Goal: Task Accomplishment & Management: Manage account settings

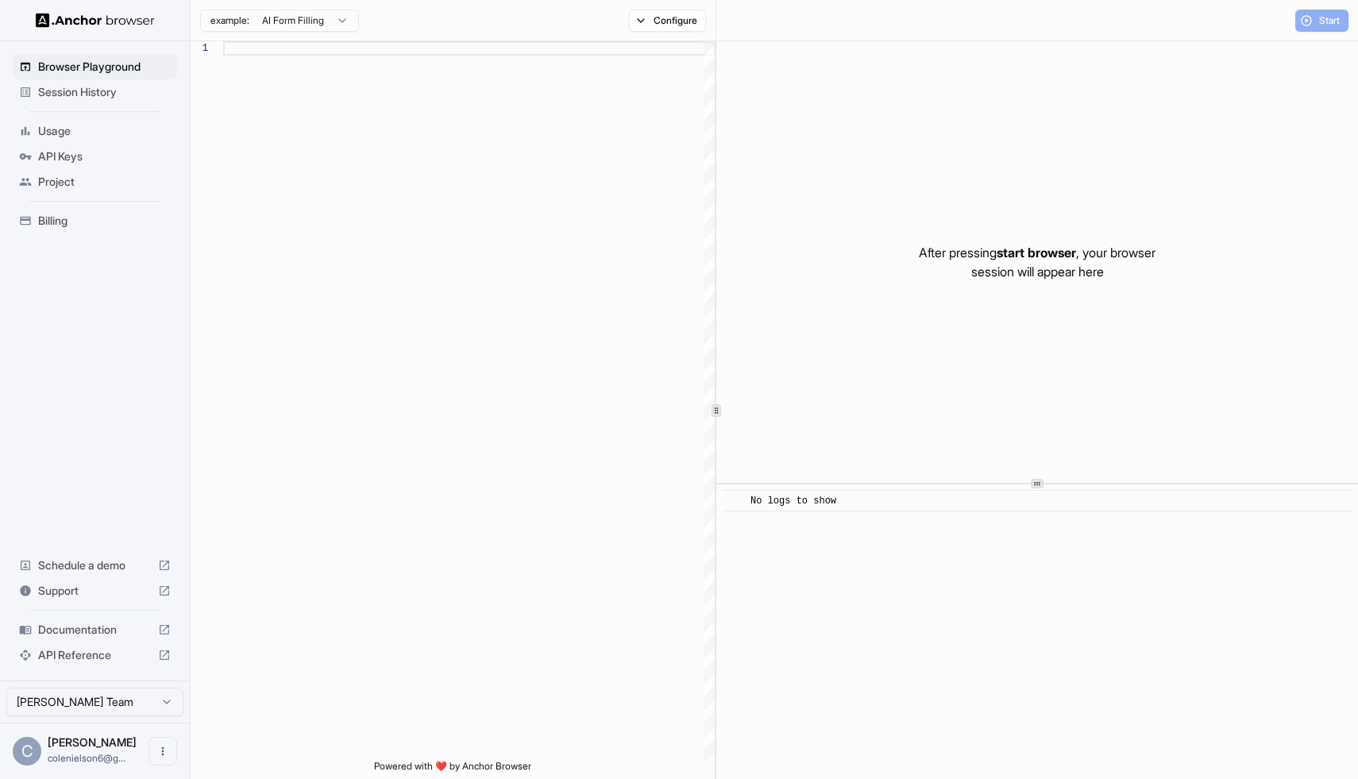
scroll to position [143, 0]
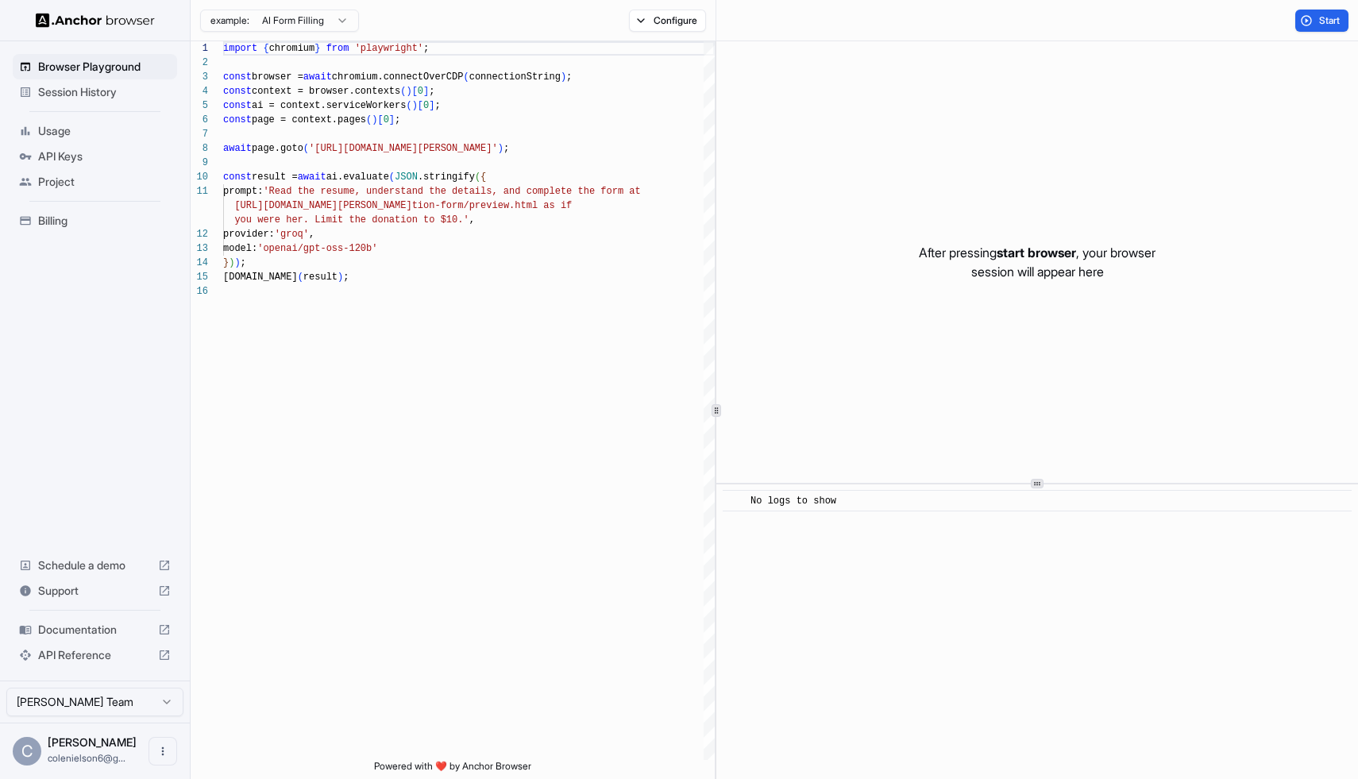
click at [102, 147] on div "API Keys" at bounding box center [95, 156] width 164 height 25
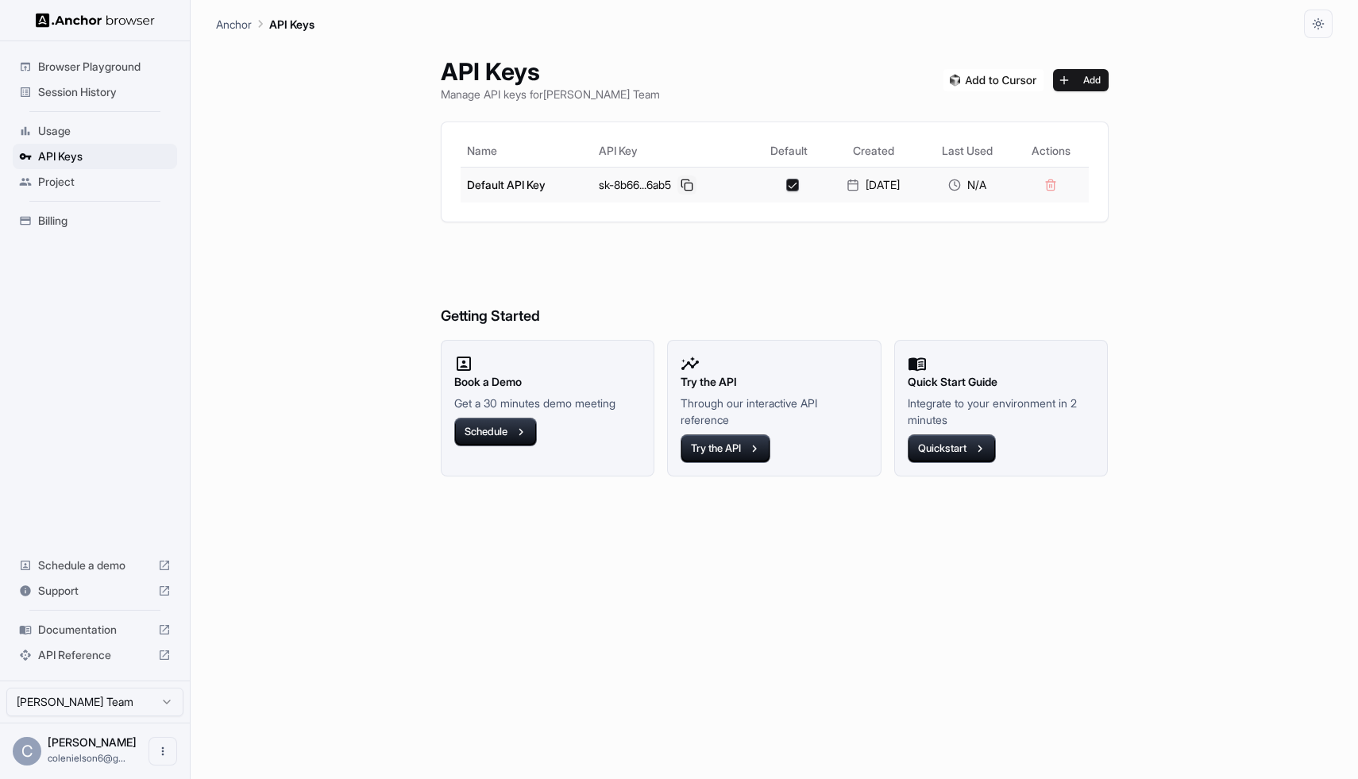
click at [678, 191] on button at bounding box center [687, 185] width 19 height 19
click at [990, 78] on img at bounding box center [994, 80] width 100 height 22
click at [1103, 79] on button "Add" at bounding box center [1081, 80] width 56 height 22
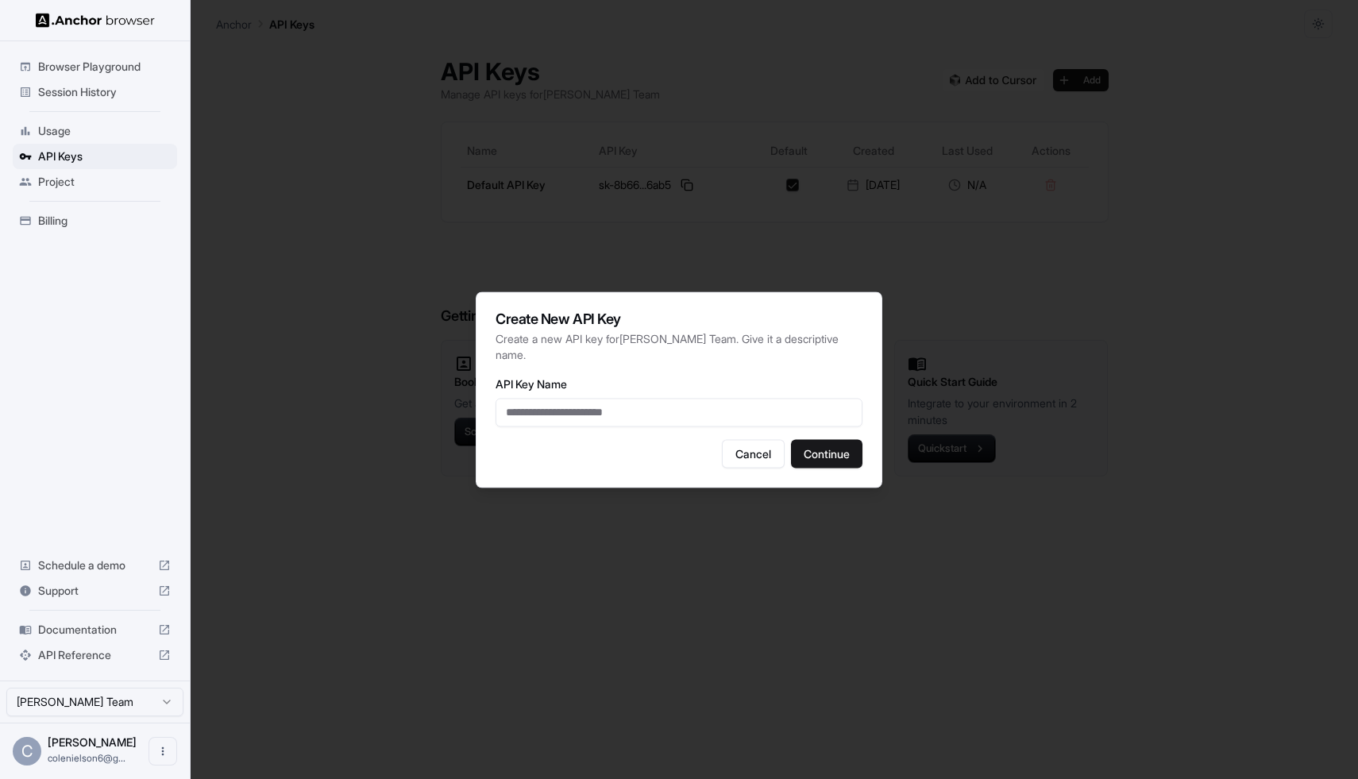
click at [688, 403] on input "API Key Name" at bounding box center [679, 412] width 367 height 29
type input "**********"
click at [829, 447] on button "Continue" at bounding box center [826, 453] width 71 height 29
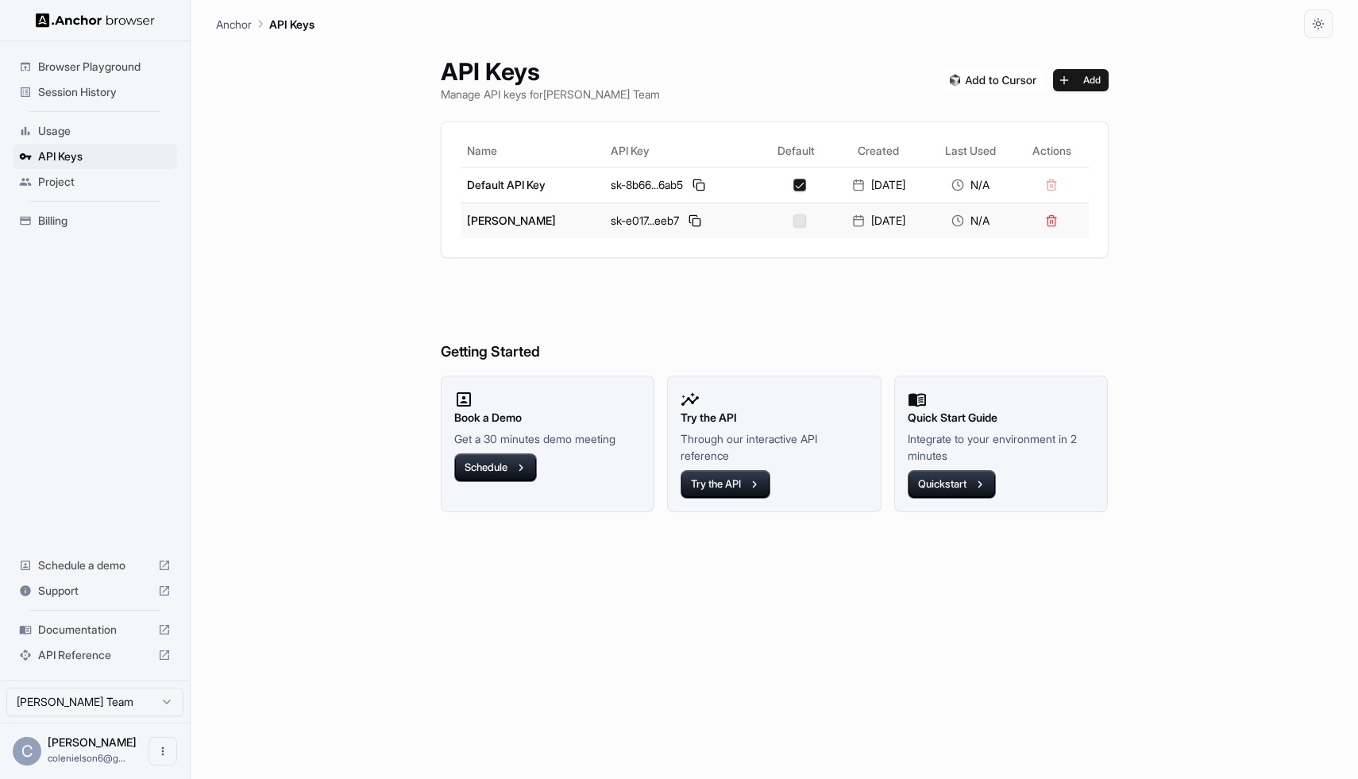
click at [784, 226] on td at bounding box center [796, 221] width 71 height 36
click at [794, 225] on button "button" at bounding box center [800, 220] width 13 height 13
click at [794, 224] on button "button" at bounding box center [800, 220] width 13 height 13
click at [686, 222] on button at bounding box center [695, 220] width 19 height 19
click at [42, 213] on span "Billing" at bounding box center [104, 221] width 133 height 16
